Goal: Download file/media

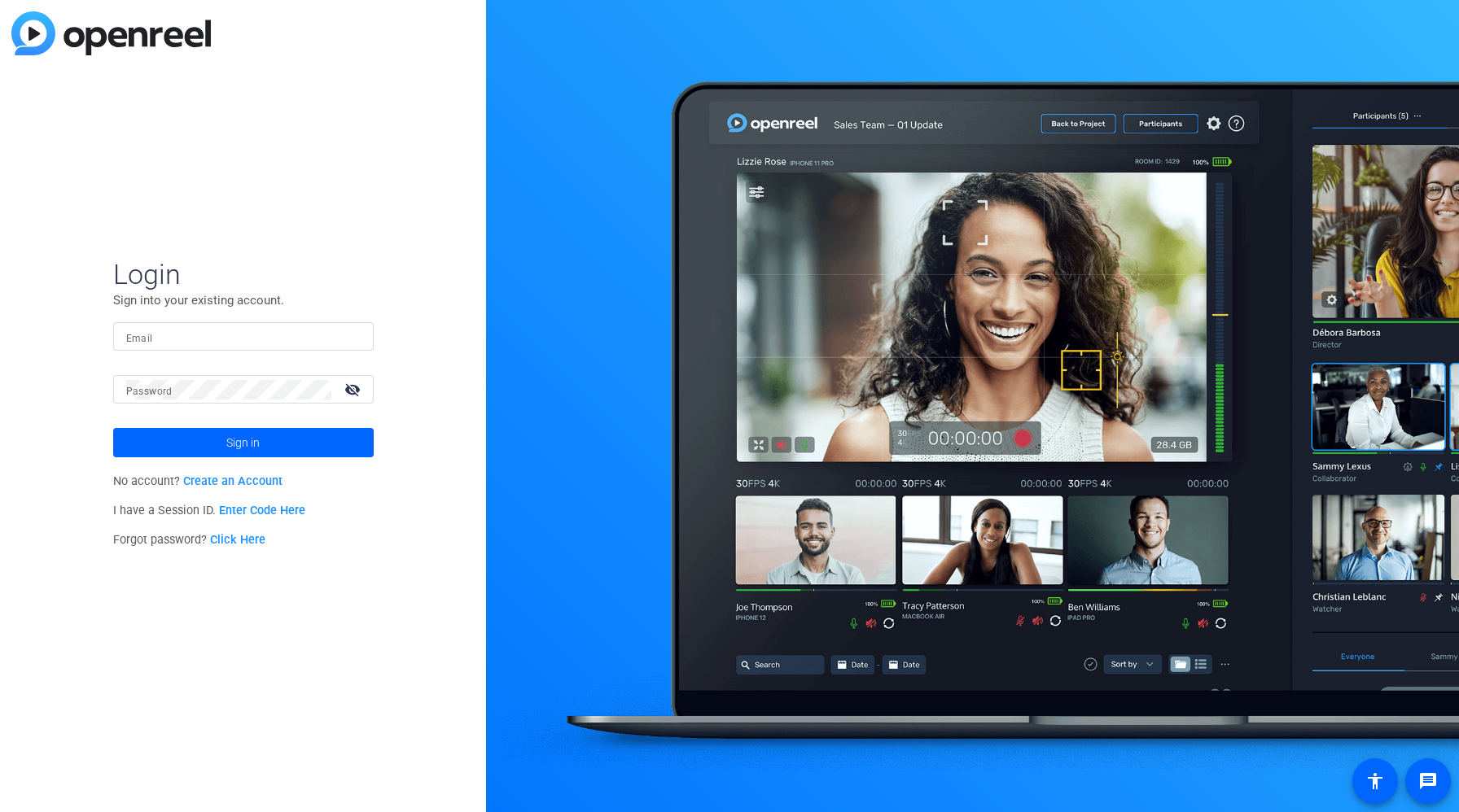
click at [181, 343] on input "Email" at bounding box center [243, 337] width 235 height 19
type input "[PERSON_NAME][EMAIL_ADDRESS][PERSON_NAME][DOMAIN_NAME]"
click at [161, 388] on mat-label "Password" at bounding box center [150, 391] width 47 height 12
click at [113, 428] on button "Sign in" at bounding box center [243, 443] width 260 height 29
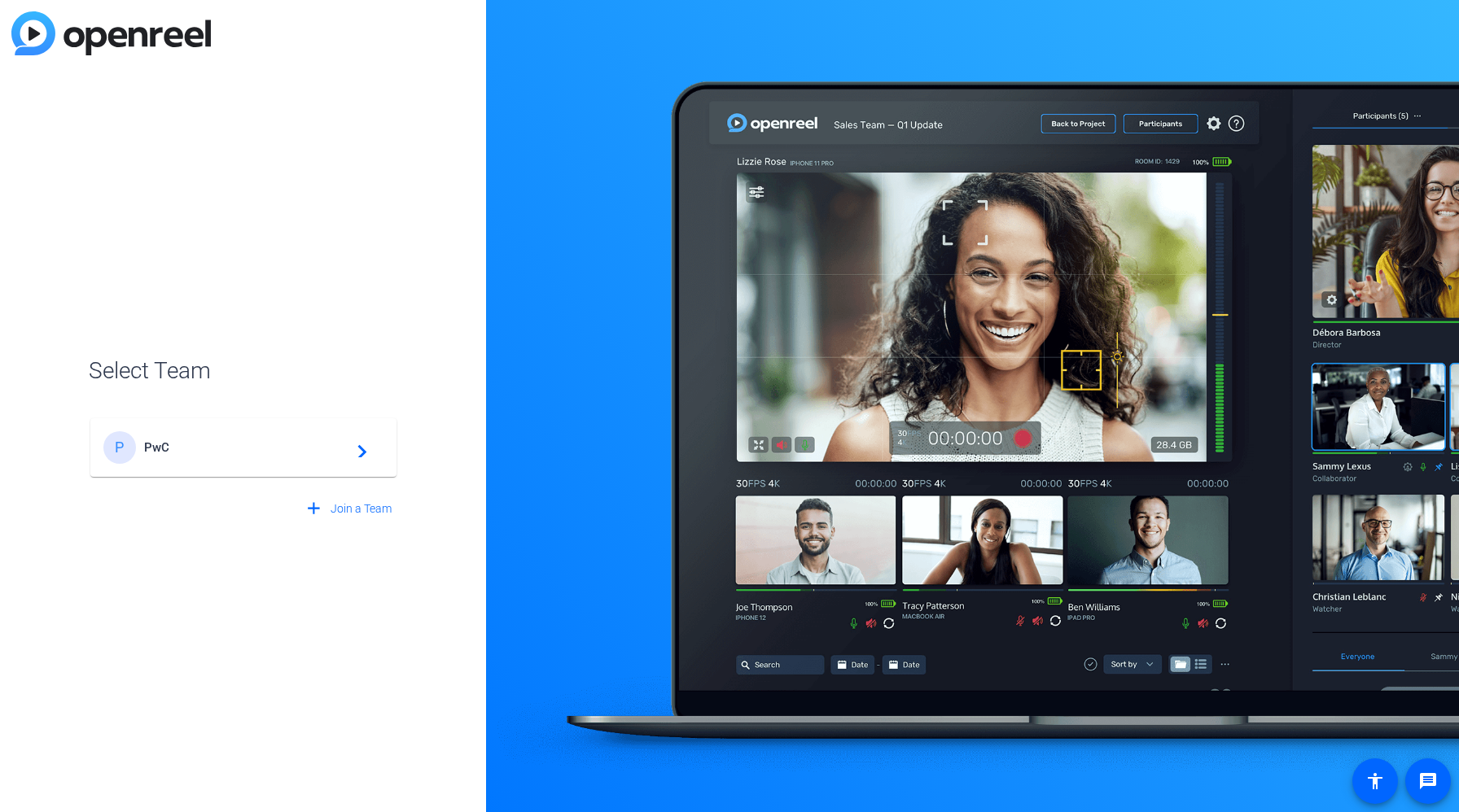
click at [243, 459] on div "P PwC navigate_next" at bounding box center [243, 447] width 281 height 32
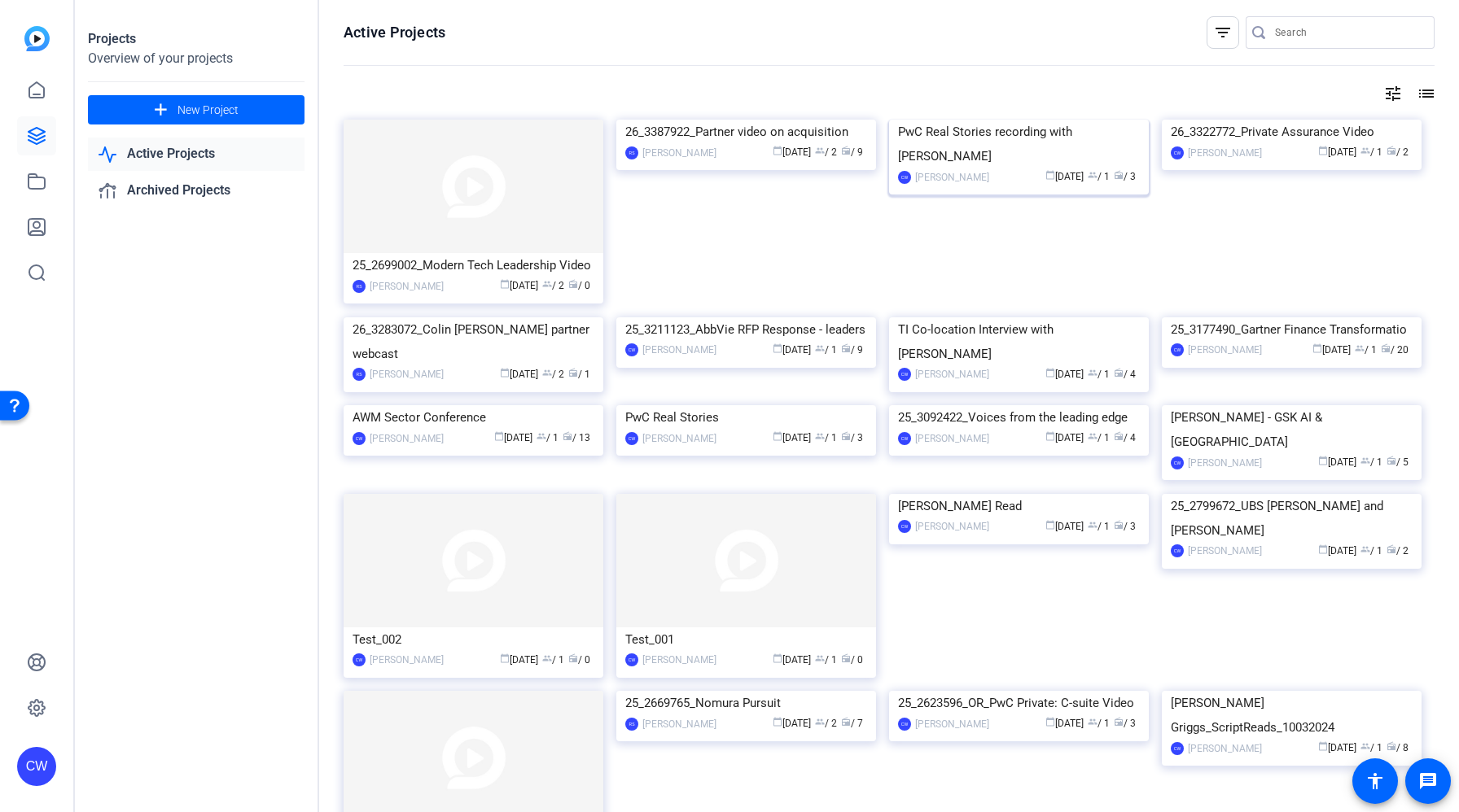
click at [995, 120] on img at bounding box center [1019, 120] width 260 height 0
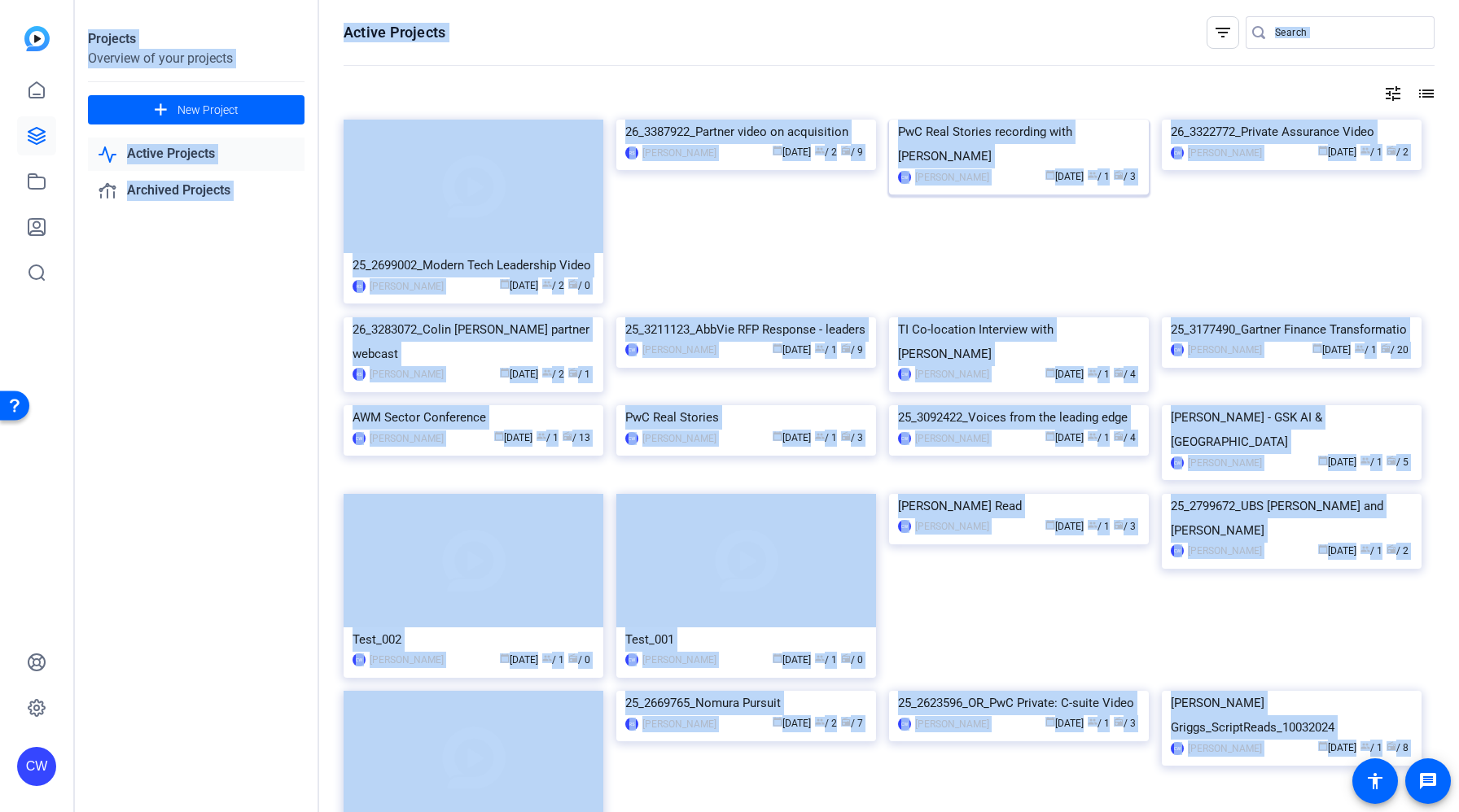
click at [995, 193] on div "Projects Overview of your projects add New Project Active Projects Archived Pro…" at bounding box center [767, 406] width 1384 height 812
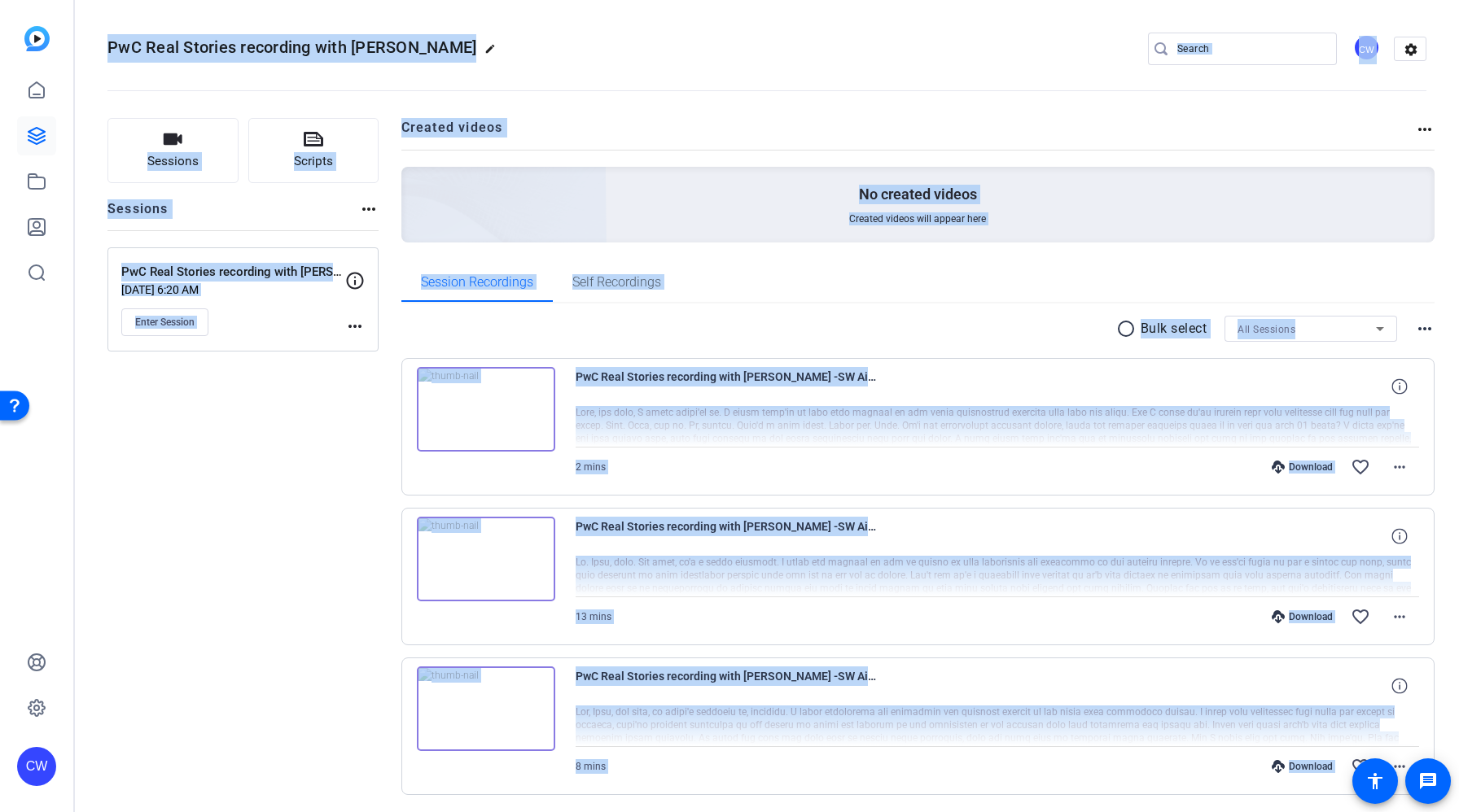
click at [811, 476] on div "2 mins Download favorite_border more_horiz" at bounding box center [997, 467] width 844 height 39
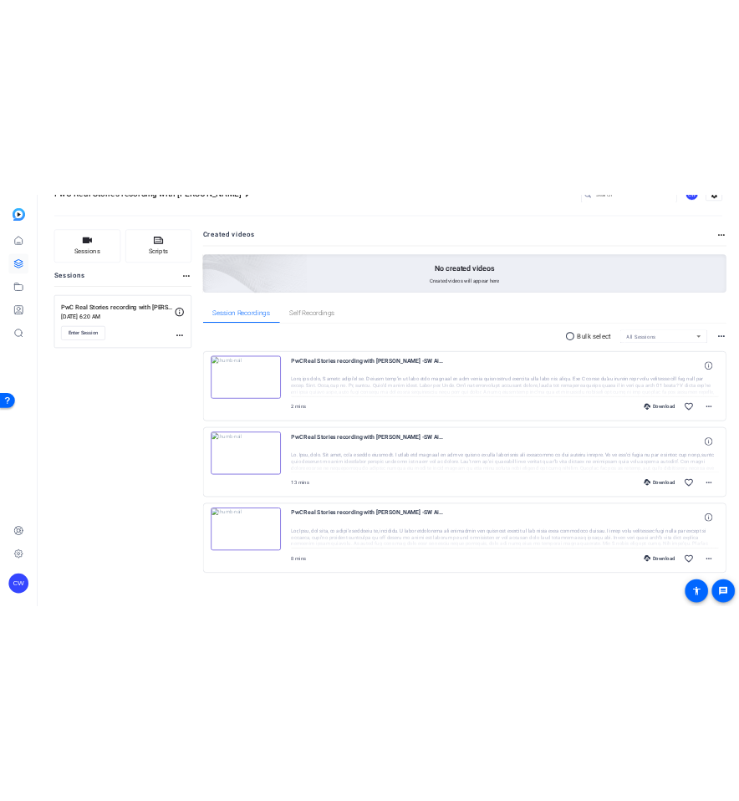
scroll to position [57, 0]
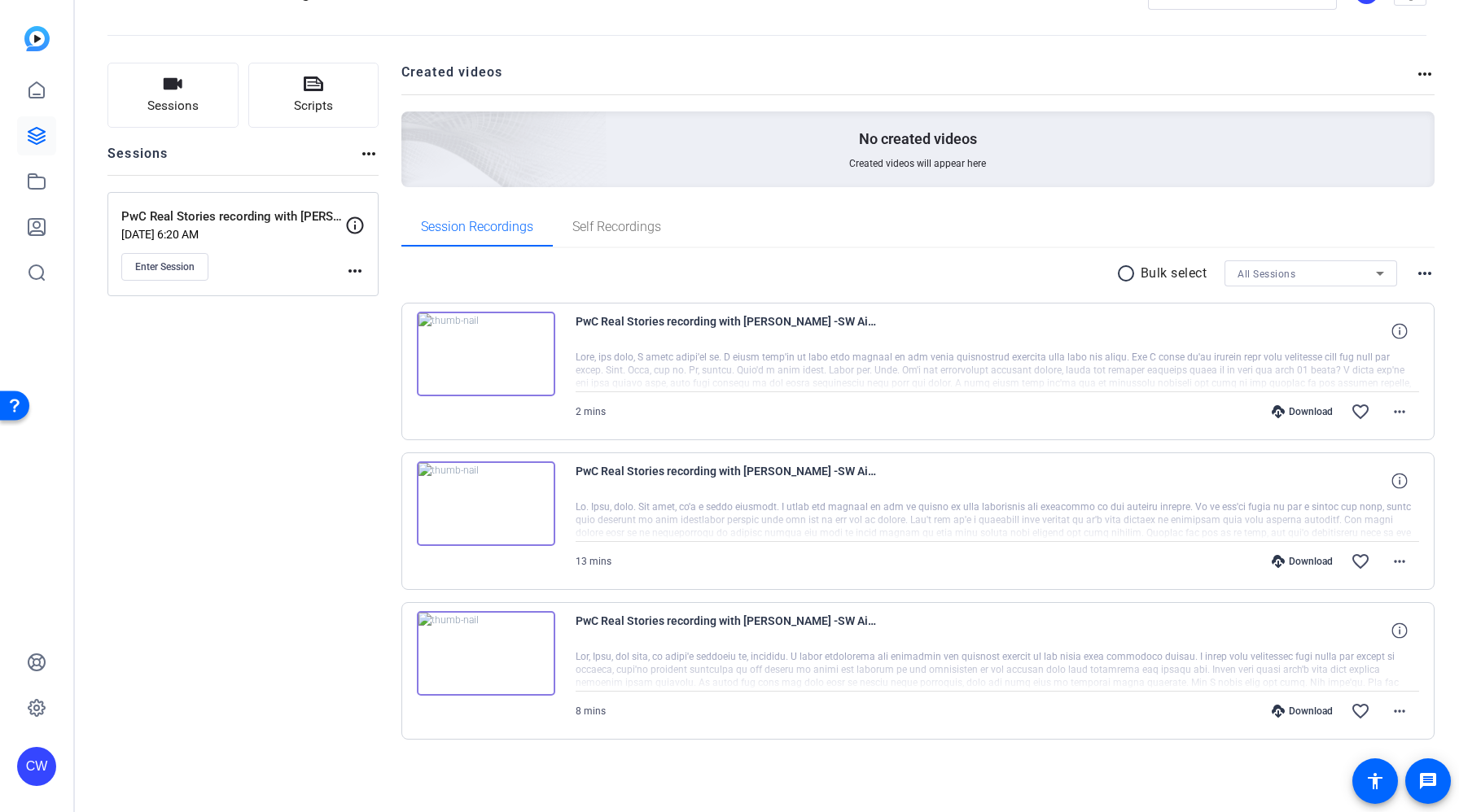
click at [1292, 707] on div "Download" at bounding box center [1301, 711] width 77 height 13
click at [499, 671] on img at bounding box center [486, 653] width 138 height 85
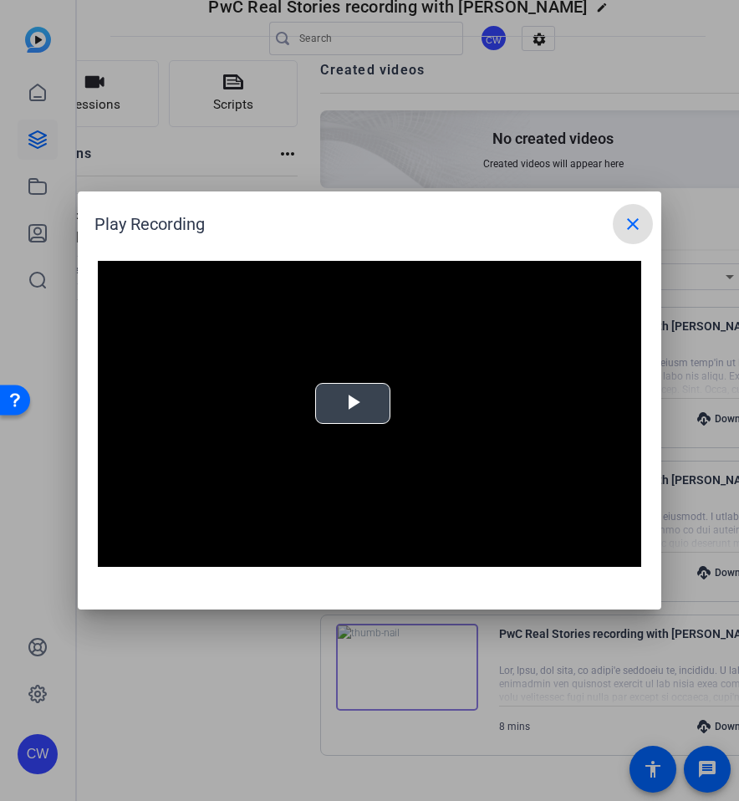
click at [353, 404] on span "Video Player" at bounding box center [353, 404] width 0 height 0
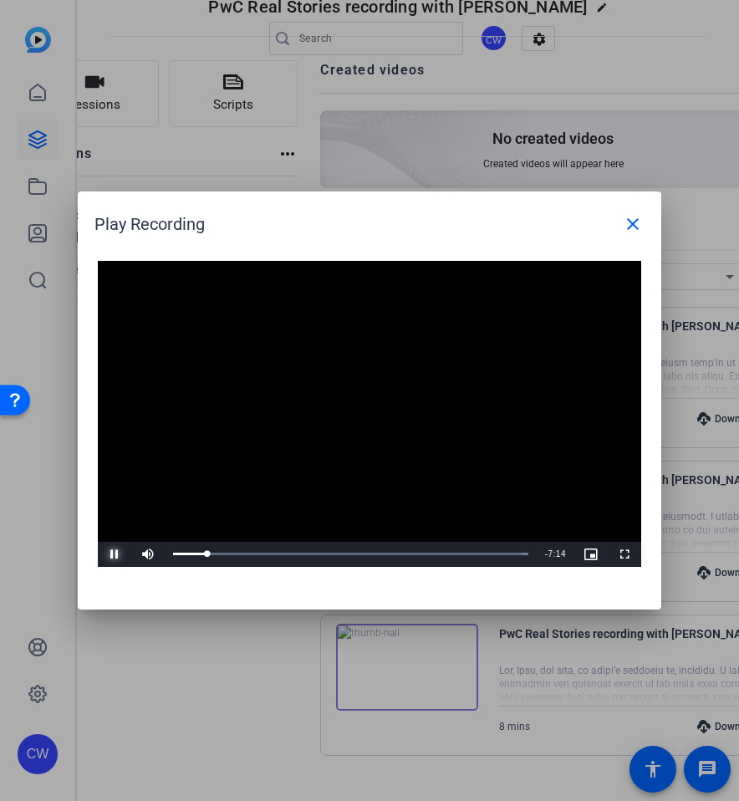
click at [118, 554] on span "Video Player" at bounding box center [114, 554] width 33 height 0
